Goal: Task Accomplishment & Management: Use online tool/utility

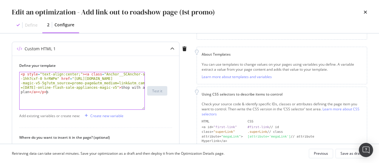
scroll to position [66, 0]
click at [120, 73] on div "< p style = "text-align:center;" > < a class = "Anchor__SCAnchor-sc -1hh7cxf-0 …" at bounding box center [83, 113] width 126 height 82
click at [100, 73] on div "< p style = "text-align:center;" > < a class = "Anchor__SCAnchor-sc -1hh7cxf-0 …" at bounding box center [83, 113] width 126 height 82
drag, startPoint x: 100, startPoint y: 73, endPoint x: 103, endPoint y: 73, distance: 3.3
click at [103, 73] on div "< p style = "text-align:center;" > < a class = "Anchor__SCAnchor-sc -1hh7cxf-0 …" at bounding box center [83, 113] width 126 height 82
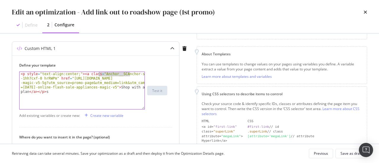
click at [103, 73] on div "< p style = "text-align:center;" > < a class = "Anchor__SCAnchor-sc -1hh7cxf-0 …" at bounding box center [82, 90] width 125 height 37
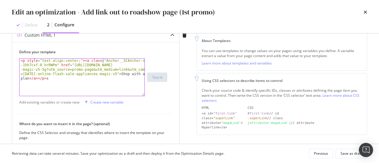
scroll to position [86, 0]
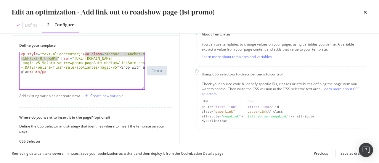
drag, startPoint x: 85, startPoint y: 54, endPoint x: 57, endPoint y: 58, distance: 28.8
click at [57, 58] on div "< p style = "text-align:center;" > < a class = "Anchor__SCAnchor-sc -1hh7cxf-0 …" at bounding box center [83, 93] width 126 height 82
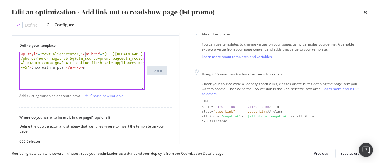
click at [84, 68] on div "< p style = "text-align:center;" > < a href = "[URL][DOMAIN_NAME] /phones/honor…" at bounding box center [83, 88] width 126 height 73
type textarea "<p style="text-align:center;"><a href="[URL][DOMAIN_NAME][DATE]">Shop with a pl…"
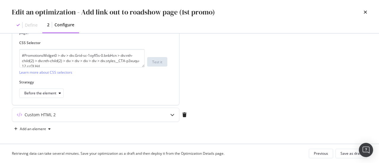
scroll to position [185, 0]
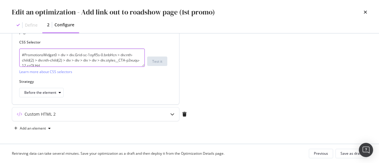
click at [50, 54] on textarea "#PromotionsWidget0 > div > div.Grid-sc-1oyfl5s-0.bnbHcn > div:nth-child(2) > di…" at bounding box center [82, 58] width 126 height 18
click at [49, 54] on textarea "#PromotionsWidget0 > div > div.Grid-sc-1oyfl5s-0.bnbHcn > div:nth-child(2) > di…" at bounding box center [82, 58] width 126 height 18
paste textarea "r-109"
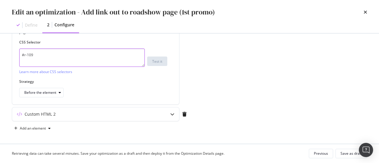
type textarea "#r-109"
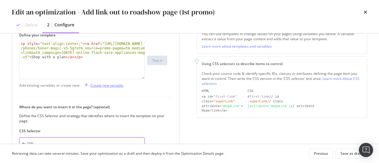
scroll to position [37, 0]
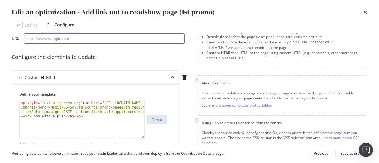
click at [91, 40] on input "modal" at bounding box center [104, 38] width 161 height 10
paste input "[URL][DOMAIN_NAME]"
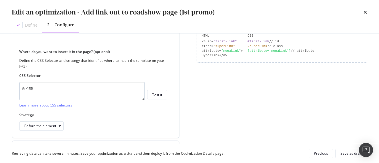
scroll to position [155, 0]
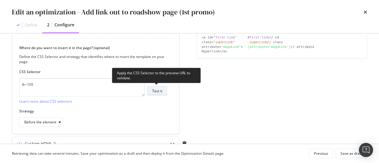
type input "[URL][DOMAIN_NAME]"
click at [158, 91] on div "Test it" at bounding box center [157, 91] width 10 height 5
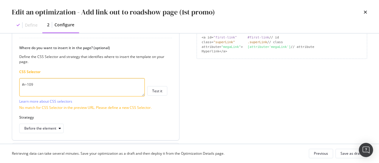
click at [78, 89] on textarea "#r-109" at bounding box center [82, 87] width 126 height 18
click at [52, 127] on div "Before the element" at bounding box center [40, 129] width 32 height 4
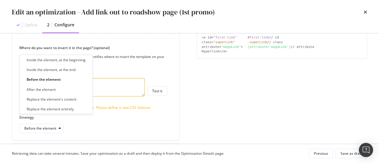
scroll to position [185, 0]
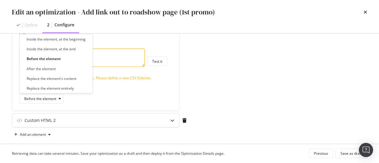
click at [154, 119] on div "Custom HTML 2" at bounding box center [84, 121] width 144 height 6
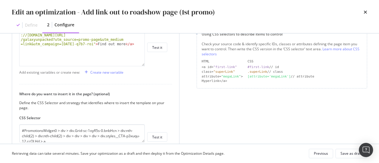
scroll to position [96, 0]
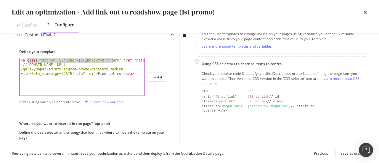
drag, startPoint x: 26, startPoint y: 60, endPoint x: 113, endPoint y: 59, distance: 86.9
click at [113, 59] on div "< a class = "Anchor__SCAnchor-sc-1hh7cxf-0 hrRWPm" href = "https ://[DOMAIN_NAM…" at bounding box center [83, 94] width 126 height 73
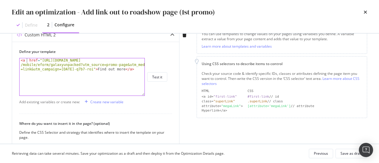
type textarea "<a href="[URL][DOMAIN_NAME][DATE]">Find out more</a>"
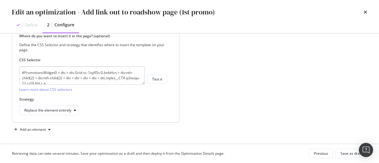
scroll to position [185, 0]
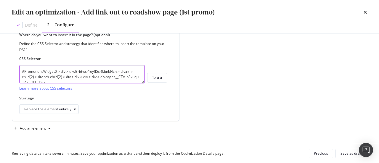
click at [77, 74] on textarea "#PromotionsWidget0 > div > div.Grid-sc-1oyfl5s-0.bnbHcn > div:nth-child(2) > di…" at bounding box center [82, 74] width 126 height 18
paste textarea "r-141"
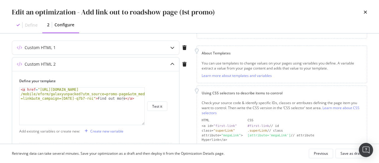
scroll to position [66, 0]
type textarea "#r-141"
click at [112, 46] on div "Custom HTML 1" at bounding box center [84, 48] width 144 height 6
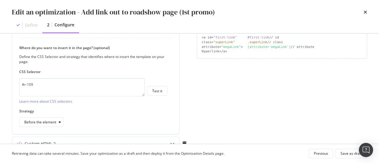
scroll to position [185, 0]
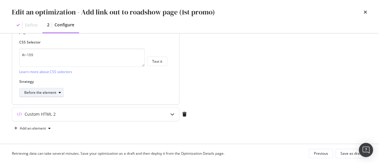
click at [34, 91] on div "Before the element" at bounding box center [40, 93] width 32 height 4
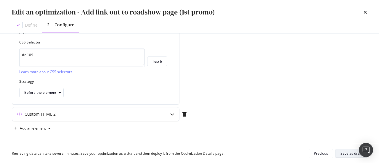
click at [346, 152] on div "Save as draft" at bounding box center [352, 153] width 22 height 5
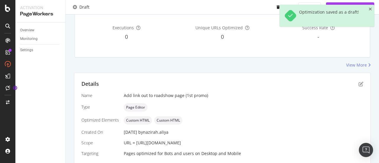
scroll to position [81, 0]
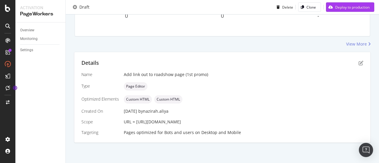
drag, startPoint x: 257, startPoint y: 121, endPoint x: 136, endPoint y: 120, distance: 120.7
click at [136, 120] on div "URL = [URL][DOMAIN_NAME]" at bounding box center [244, 122] width 240 height 6
copy span "[URL][DOMAIN_NAME]"
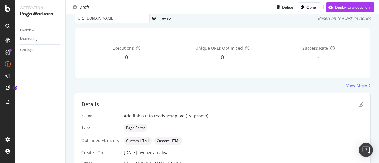
scroll to position [0, 0]
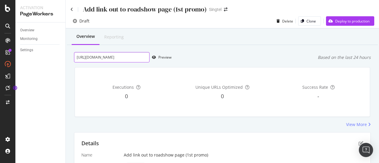
click at [137, 58] on input "[URL][DOMAIN_NAME]" at bounding box center [112, 57] width 76 height 10
click at [164, 57] on div "Preview" at bounding box center [165, 57] width 13 height 5
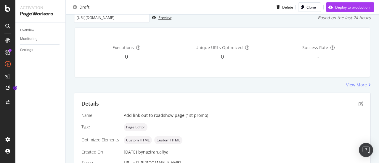
scroll to position [59, 0]
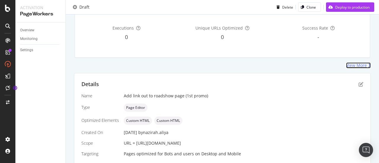
click at [349, 65] on div "View More" at bounding box center [357, 66] width 21 height 6
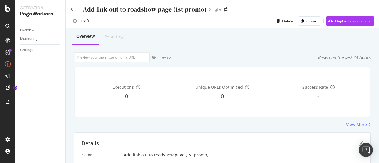
scroll to position [81, 0]
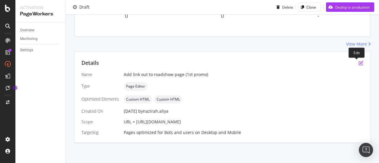
click at [359, 63] on icon "pen-to-square" at bounding box center [361, 63] width 5 height 5
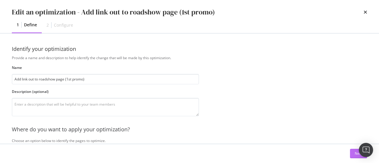
click at [357, 153] on div "Next" at bounding box center [359, 153] width 8 height 5
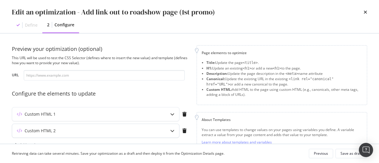
click at [164, 129] on div "Custom HTML 2" at bounding box center [95, 131] width 167 height 14
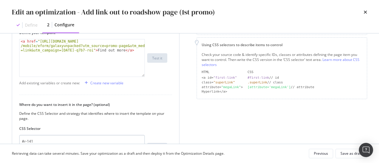
scroll to position [99, 0]
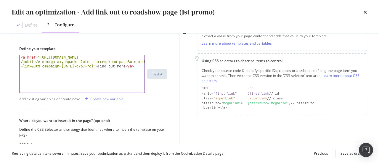
click at [63, 56] on div "< a href = "[URL][DOMAIN_NAME] /mobile/eform/galaxyunpacked?utm_source=promo-pa…" at bounding box center [83, 87] width 126 height 64
click at [94, 66] on div "< a href = "[URL][DOMAIN_NAME] /mobile/eform/galaxyunpacked?utm_source=promo-pa…" at bounding box center [83, 87] width 126 height 64
drag, startPoint x: 94, startPoint y: 66, endPoint x: 113, endPoint y: 65, distance: 19.3
click at [113, 65] on div "< a href = "[URL][DOMAIN_NAME] /mobile/eform/galaxyunpacked?utm_source=promo-pa…" at bounding box center [83, 87] width 126 height 64
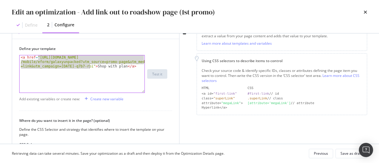
drag, startPoint x: 37, startPoint y: 56, endPoint x: 89, endPoint y: 67, distance: 52.6
click at [89, 67] on div "< a href = "[URL][DOMAIN_NAME] /mobile/eform/galaxyunpacked?utm_source=promo-pa…" at bounding box center [83, 87] width 126 height 64
paste textarea "[DOMAIN_NAME][URL][DATE]"
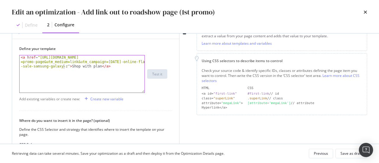
scroll to position [0, 26]
type textarea "<a href="[URL][DOMAIN_NAME][DATE]">Shop with plan</a>"
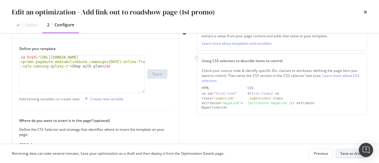
click at [347, 152] on div "Save as draft" at bounding box center [352, 153] width 22 height 5
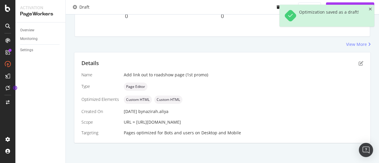
scroll to position [81, 0]
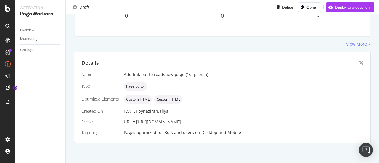
drag, startPoint x: 256, startPoint y: 119, endPoint x: 136, endPoint y: 124, distance: 119.9
click at [136, 124] on div "URL = [URL][DOMAIN_NAME]" at bounding box center [244, 122] width 240 height 6
copy span "[URL][DOMAIN_NAME]"
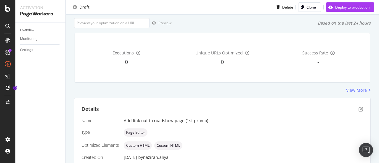
scroll to position [0, 0]
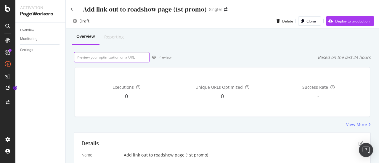
click at [126, 57] on input "url" at bounding box center [112, 57] width 76 height 10
paste input "[URL][DOMAIN_NAME]"
type input "[URL][DOMAIN_NAME]"
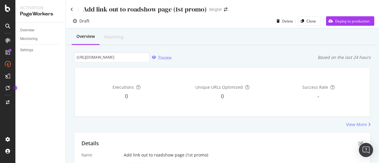
click at [168, 56] on div "Preview" at bounding box center [165, 57] width 13 height 5
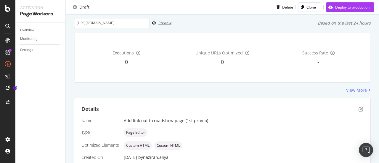
scroll to position [81, 0]
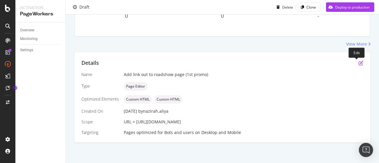
click at [359, 64] on icon "pen-to-square" at bounding box center [361, 63] width 5 height 5
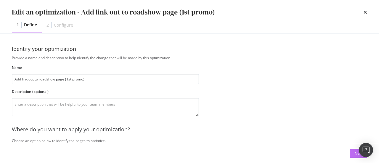
click at [352, 154] on button "Next" at bounding box center [358, 153] width 17 height 9
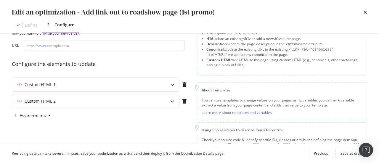
click at [124, 100] on div "Custom HTML 2" at bounding box center [84, 101] width 144 height 6
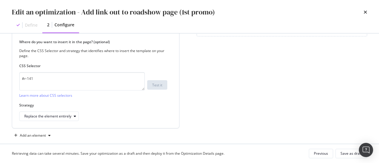
scroll to position [185, 0]
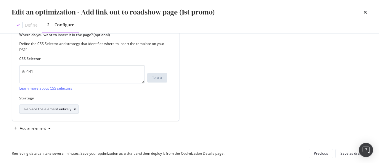
click at [68, 108] on div "Replace the element entirely" at bounding box center [47, 110] width 47 height 4
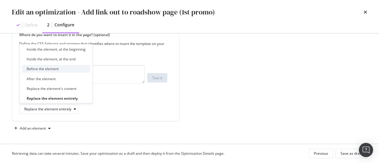
click at [60, 68] on div "Before the element" at bounding box center [56, 68] width 68 height 7
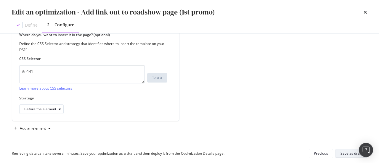
click at [351, 151] on div "Save as draft" at bounding box center [352, 154] width 22 height 8
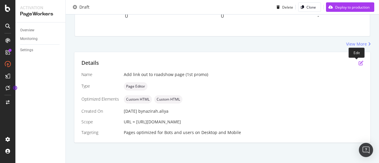
click at [359, 61] on icon "pen-to-square" at bounding box center [361, 63] width 5 height 5
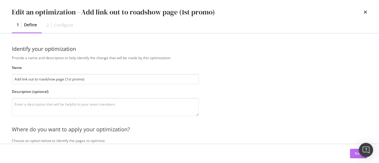
click at [355, 156] on button "Next" at bounding box center [358, 153] width 17 height 9
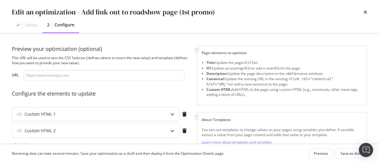
click at [99, 117] on div "Custom HTML 1" at bounding box center [84, 114] width 144 height 6
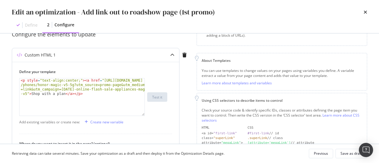
scroll to position [89, 0]
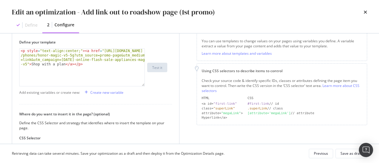
type textarea "<p style="text-align:center;"><a href="[URL][DOMAIN_NAME][DATE]">Shop with a pl…"
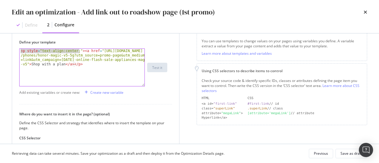
drag, startPoint x: 79, startPoint y: 51, endPoint x: 27, endPoint y: 48, distance: 52.8
click at [27, 49] on div "< p style = "text-align:center;" > < a href = "[URL][DOMAIN_NAME] /phones/honor…" at bounding box center [83, 85] width 126 height 73
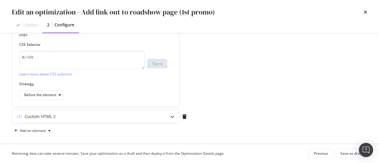
scroll to position [185, 0]
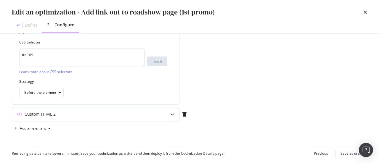
click at [132, 115] on div "Custom HTML 2" at bounding box center [84, 114] width 144 height 6
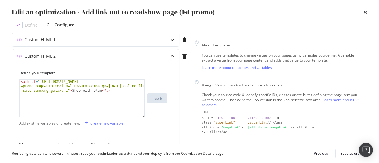
scroll to position [66, 0]
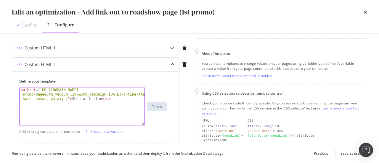
click at [20, 89] on div "< a href = "[URL][DOMAIN_NAME] =promo-page&utm_medium=link&utm_campaign=[DATE]-…" at bounding box center [83, 120] width 126 height 64
paste textarea "<p style="text-align:center;">"
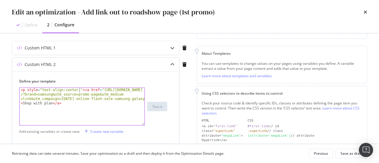
click at [79, 104] on div "< p style = "text-align:center;" > < a href = "[URL][DOMAIN_NAME] /?brand=samsu…" at bounding box center [83, 124] width 126 height 73
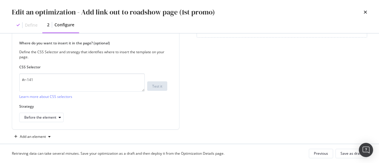
scroll to position [185, 0]
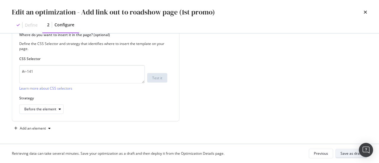
type textarea "<p style="text-align:center;"><a href="[URL][DOMAIN_NAME][DATE]">Shop with plan…"
click at [346, 154] on div "Save as draft" at bounding box center [352, 153] width 22 height 5
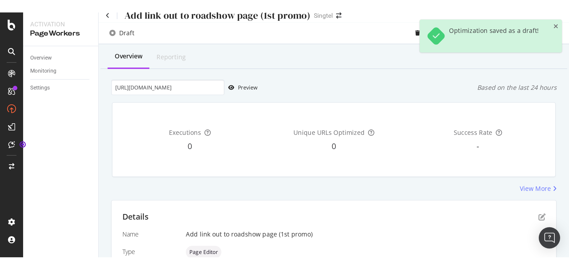
scroll to position [0, 0]
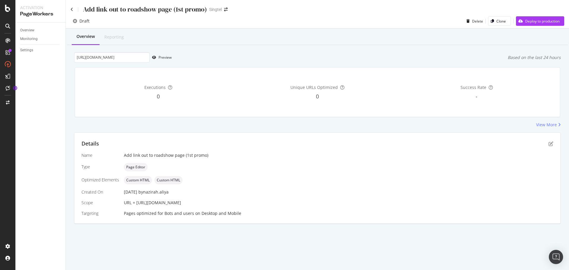
click at [139, 7] on div "Add link out to roadshow page (1st promo)" at bounding box center [145, 9] width 124 height 9
click at [65, 12] on div "Activation PageWorkers" at bounding box center [40, 11] width 50 height 22
click at [71, 9] on icon at bounding box center [72, 9] width 3 height 4
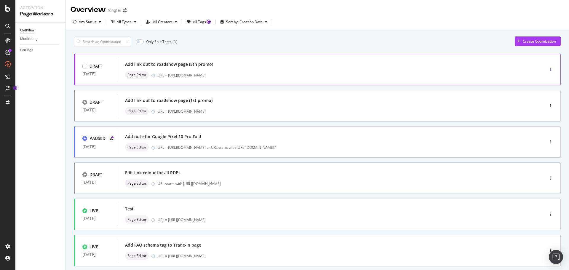
click at [379, 66] on div "button" at bounding box center [551, 69] width 6 height 9
click at [379, 111] on div "Delete" at bounding box center [539, 110] width 11 height 5
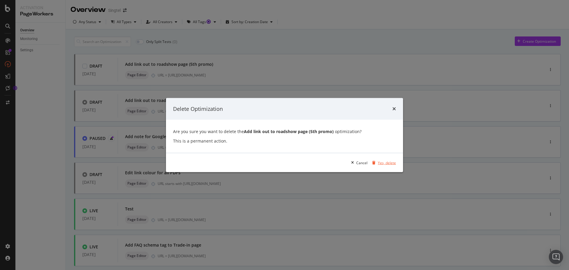
click at [379, 163] on div "Yes, delete" at bounding box center [387, 162] width 18 height 5
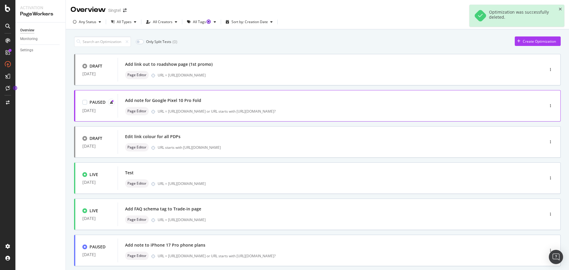
click at [232, 100] on div "Add note for Google Pixel 10 Pro Fold" at bounding box center [322, 100] width 394 height 8
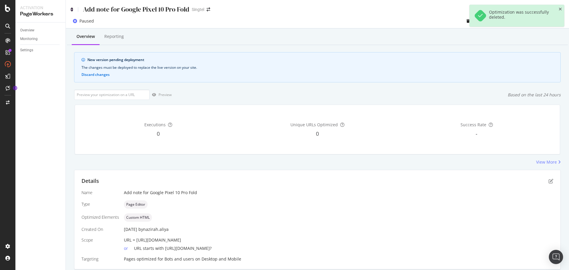
click at [71, 10] on icon at bounding box center [72, 9] width 3 height 4
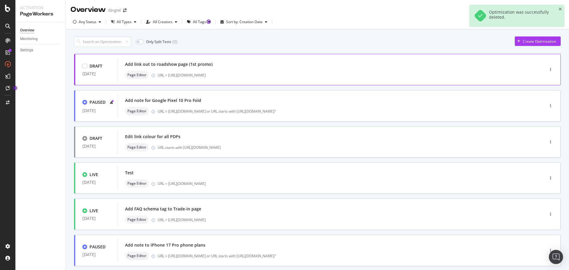
click at [191, 61] on div "Add link out to roadshow page (1st promo)" at bounding box center [322, 64] width 394 height 8
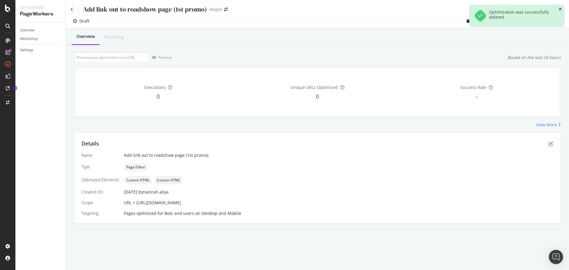
drag, startPoint x: 562, startPoint y: 2, endPoint x: 561, endPoint y: 7, distance: 5.0
click at [379, 3] on div "Add link out to roadshow page (1st promo) [GEOGRAPHIC_DATA]" at bounding box center [317, 7] width 503 height 14
click at [379, 7] on icon "close toast" at bounding box center [560, 9] width 3 height 4
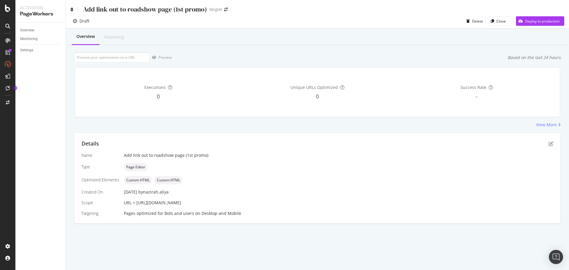
click at [73, 8] on icon at bounding box center [72, 9] width 3 height 4
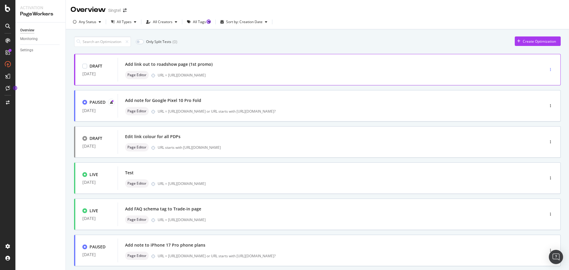
click at [379, 68] on div "button" at bounding box center [551, 70] width 6 height 4
click at [379, 79] on div "Edit" at bounding box center [537, 80] width 6 height 5
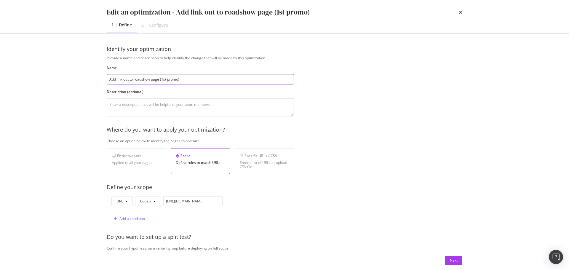
drag, startPoint x: 162, startPoint y: 79, endPoint x: 191, endPoint y: 77, distance: 28.8
click at [191, 77] on input "Add link out to roadshow page (1st promo)" at bounding box center [200, 79] width 187 height 10
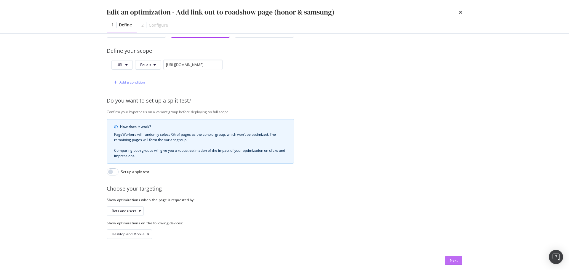
type input "Add link out to roadshow page (honor & samsung)"
click at [379, 163] on div "Next" at bounding box center [454, 260] width 8 height 5
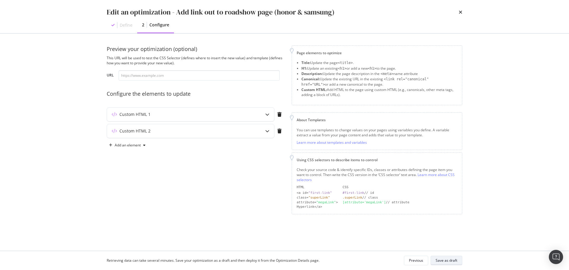
scroll to position [0, 0]
click at [379, 163] on div "Save as draft" at bounding box center [447, 260] width 22 height 5
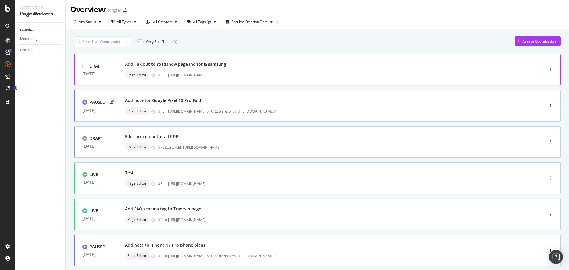
click at [379, 70] on icon "button" at bounding box center [550, 70] width 1 height 4
click at [230, 67] on div "Add link out to roadshow page (honor & samsung)" at bounding box center [322, 64] width 394 height 8
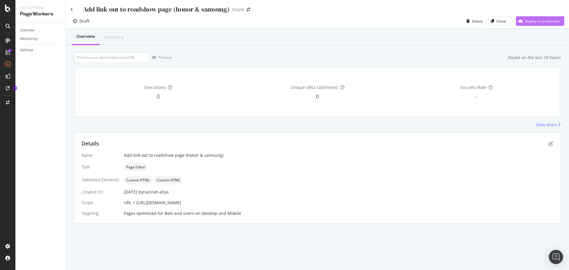
click at [379, 21] on div "Deploy to production" at bounding box center [542, 21] width 34 height 5
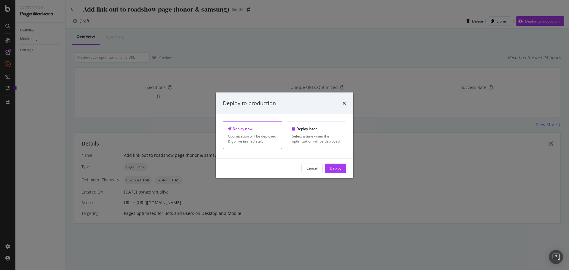
click at [339, 163] on div "Deploy" at bounding box center [336, 168] width 12 height 5
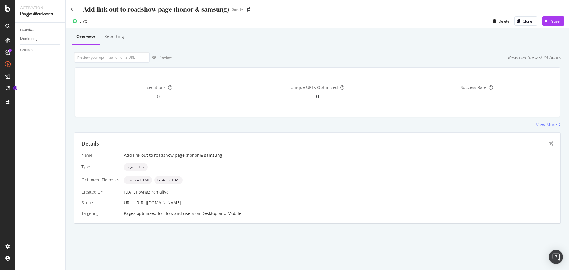
drag, startPoint x: 137, startPoint y: 202, endPoint x: 270, endPoint y: 199, distance: 132.9
click at [270, 163] on div "Name Add link out to roadshow page (honor & samsung) Type Page Editor Optimized…" at bounding box center [318, 184] width 472 height 64
copy span "[URL][DOMAIN_NAME]"
click at [264, 163] on div "Add link out to roadshow page (honor & samsung) Singtel Live Delete Clone Pause…" at bounding box center [317, 135] width 503 height 270
click at [71, 7] on icon at bounding box center [72, 9] width 3 height 4
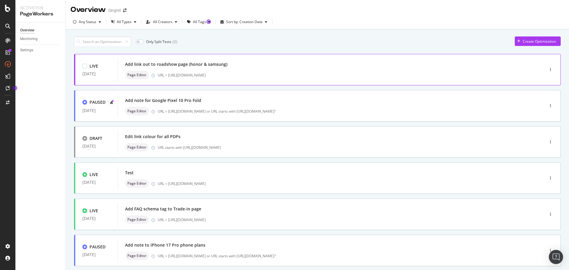
click at [172, 77] on div "URL = [URL][DOMAIN_NAME]" at bounding box center [339, 75] width 362 height 5
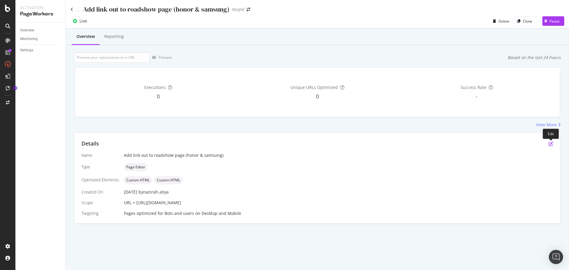
click at [379, 143] on icon "pen-to-square" at bounding box center [551, 143] width 5 height 5
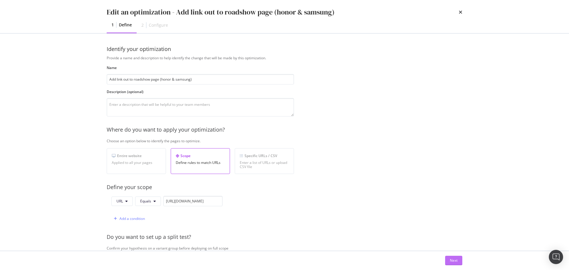
click at [379, 163] on button "Next" at bounding box center [453, 260] width 17 height 9
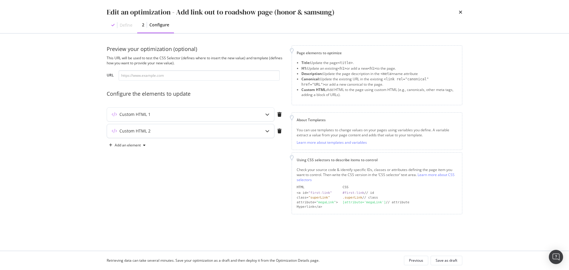
click at [177, 131] on div "Custom HTML 2" at bounding box center [179, 131] width 144 height 6
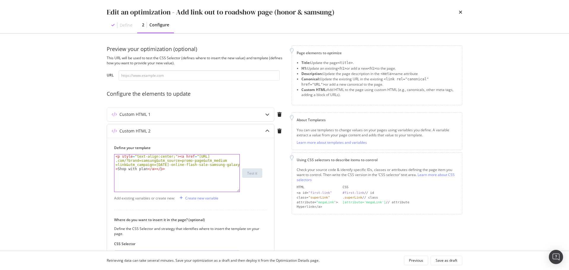
click at [175, 163] on div "< p style = "text-align:center;" > < a href = "[URL] .com/?brand=samsung&utm_so…" at bounding box center [176, 189] width 125 height 71
click at [138, 163] on div "< p style = "text-align:center;" > < a href = "[URL] .com/?brand=samsung&utm_so…" at bounding box center [176, 189] width 125 height 71
click at [135, 163] on div "< p style = "text-align:center;" > < a href = "[URL] .com/?brand=samsung&utm_so…" at bounding box center [176, 189] width 125 height 71
type textarea "<p style="text-align:center;"><a href="[URL][DOMAIN_NAME][DATE]">Shop with a pl…"
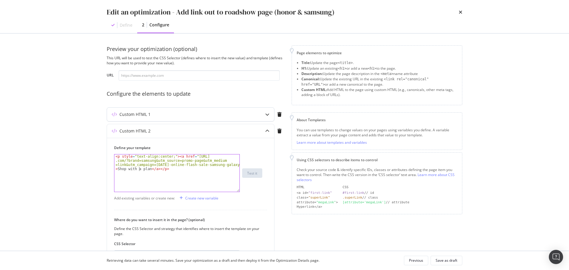
click at [161, 112] on div "Custom HTML 1" at bounding box center [179, 114] width 144 height 6
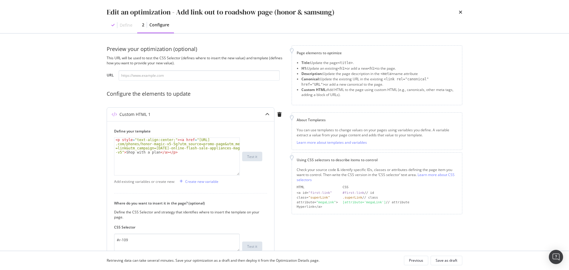
click at [175, 110] on div "Custom HTML 1" at bounding box center [190, 115] width 167 height 14
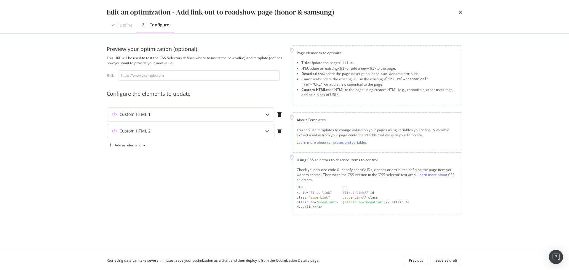
click at [172, 131] on div "Custom HTML 2" at bounding box center [179, 131] width 144 height 6
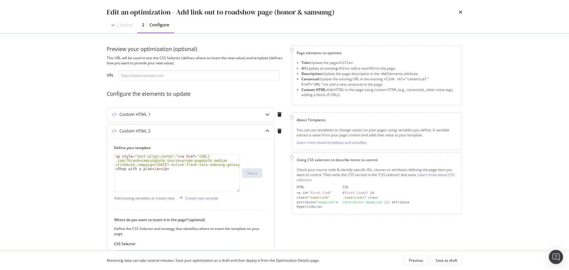
type textarea "<p style="text-align:center;"><a href="[URL][DOMAIN_NAME][DATE]">Shop with a pl…"
click at [170, 163] on div "< p style = "text-align:center;" > < a href = "[URL] .com/?brand=samsung&utm_so…" at bounding box center [176, 189] width 125 height 71
click at [179, 163] on div "< p style = "text-align:center;" > < a href = "[URL] .com/?brand=samsung&utm_so…" at bounding box center [176, 189] width 125 height 71
click at [192, 109] on div "Custom HTML 1" at bounding box center [190, 115] width 167 height 14
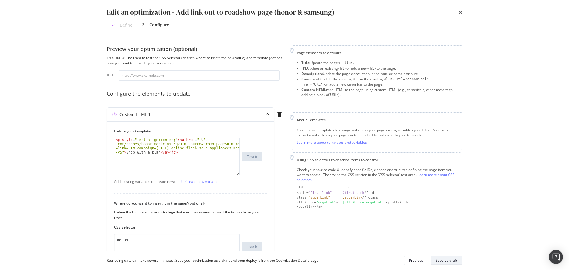
click at [379, 163] on button "Save as draft" at bounding box center [447, 260] width 32 height 9
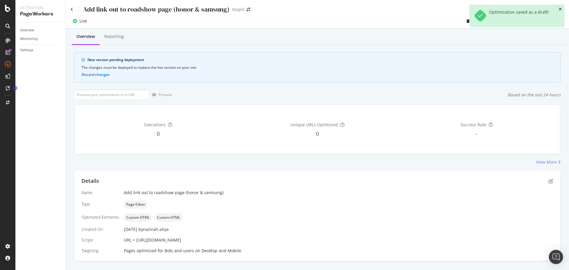
click at [379, 11] on div "Optimization saved as a draft!" at bounding box center [517, 16] width 95 height 22
click at [379, 10] on icon "close toast" at bounding box center [560, 9] width 3 height 4
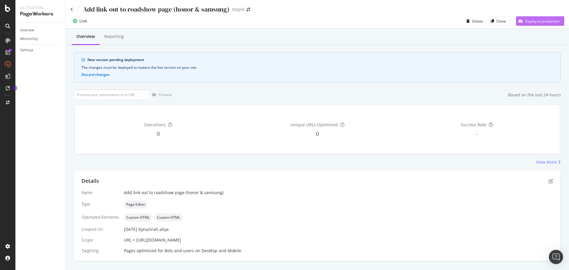
click at [379, 20] on div "Deploy to production" at bounding box center [542, 21] width 34 height 5
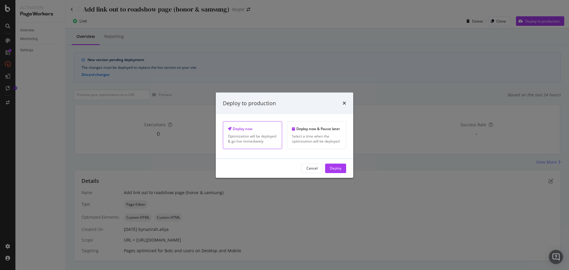
click at [337, 163] on div "Deploy" at bounding box center [336, 168] width 12 height 5
